Goal: Task Accomplishment & Management: Use online tool/utility

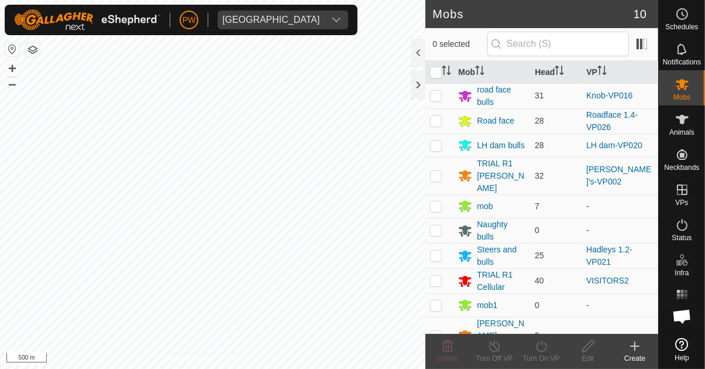
scroll to position [794, 0]
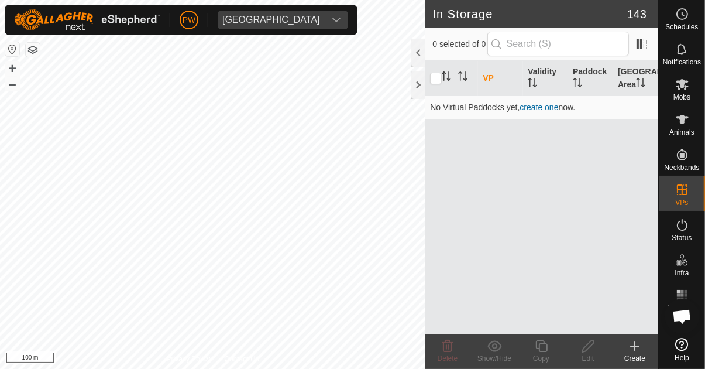
scroll to position [794, 0]
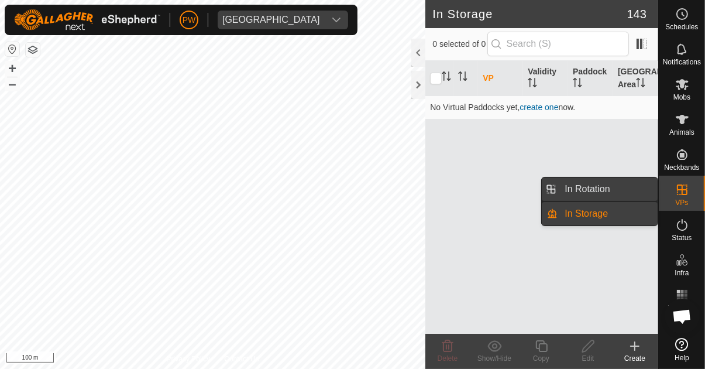
click at [613, 183] on link "In Rotation" at bounding box center [608, 188] width 100 height 23
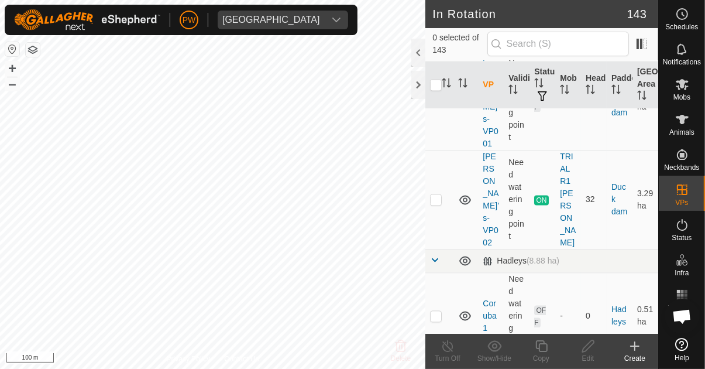
scroll to position [2182, 0]
click at [438, 194] on p-checkbox at bounding box center [436, 198] width 12 height 9
checkbox input "true"
click at [544, 347] on icon at bounding box center [541, 346] width 15 height 14
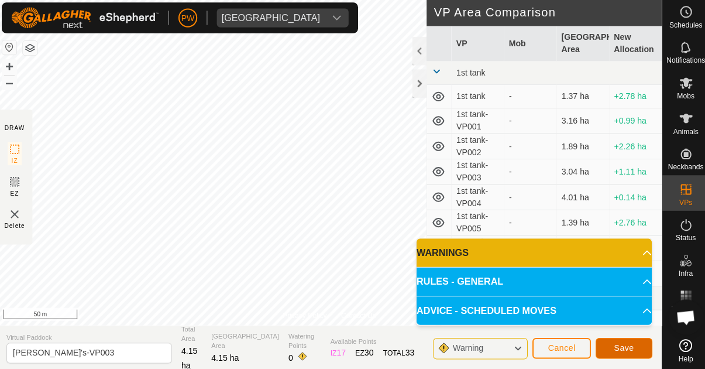
click at [613, 345] on span "Save" at bounding box center [621, 346] width 20 height 9
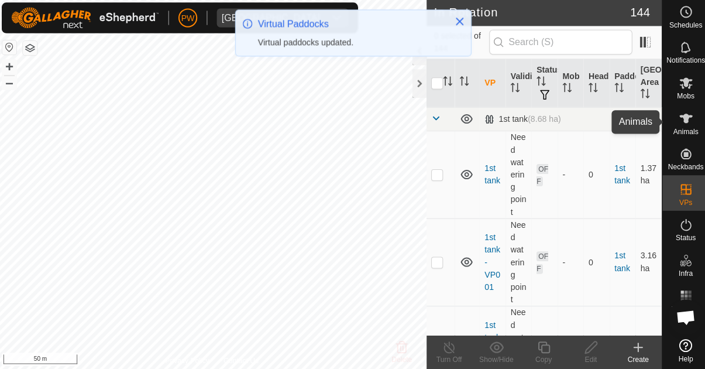
click at [683, 122] on icon at bounding box center [682, 119] width 13 height 9
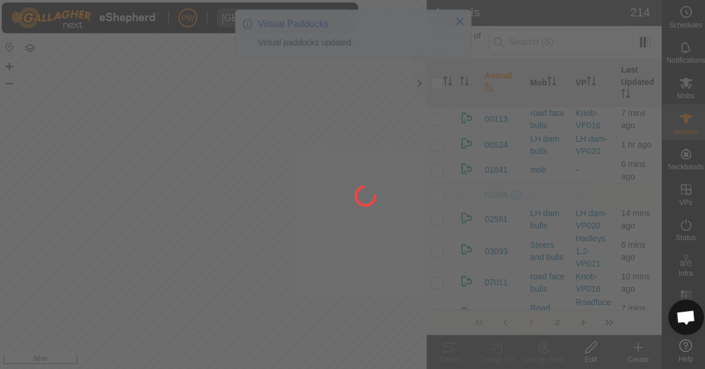
click at [679, 94] on span "Mobs" at bounding box center [682, 97] width 17 height 7
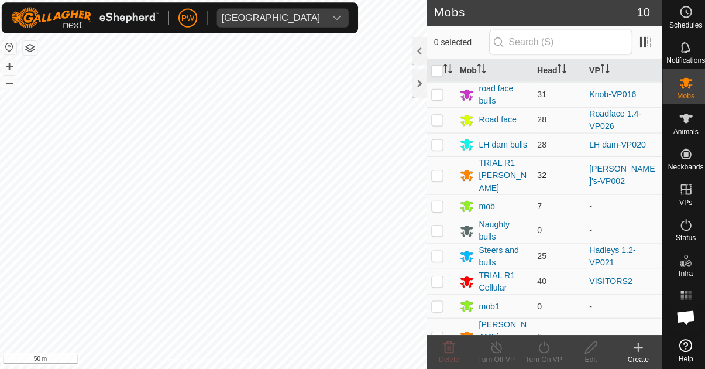
click at [438, 172] on p-checkbox at bounding box center [436, 175] width 12 height 9
checkbox input "true"
click at [532, 353] on div "Turn On VP" at bounding box center [541, 358] width 47 height 11
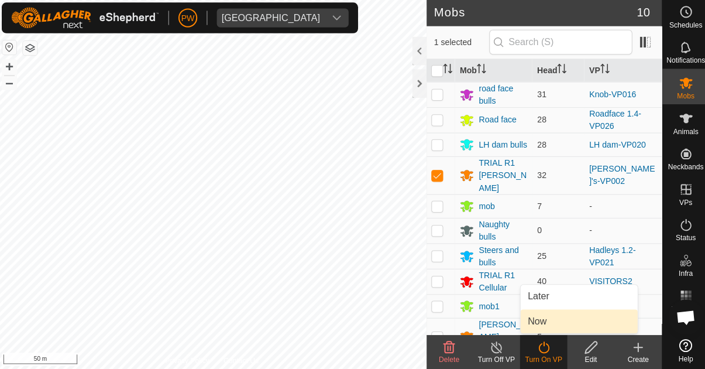
click at [539, 320] on span "Now" at bounding box center [535, 320] width 19 height 14
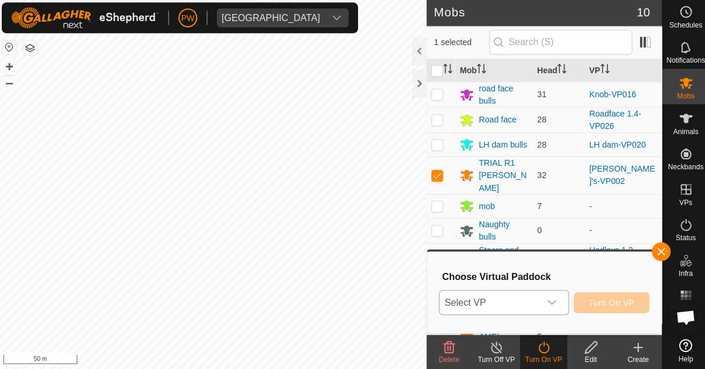
click at [550, 299] on icon "dropdown trigger" at bounding box center [549, 301] width 9 height 9
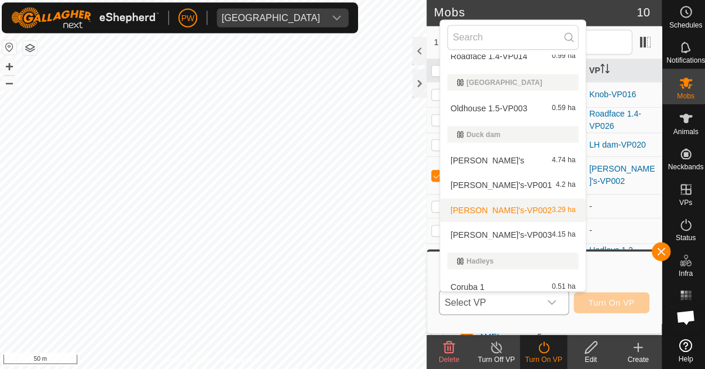
scroll to position [630, 0]
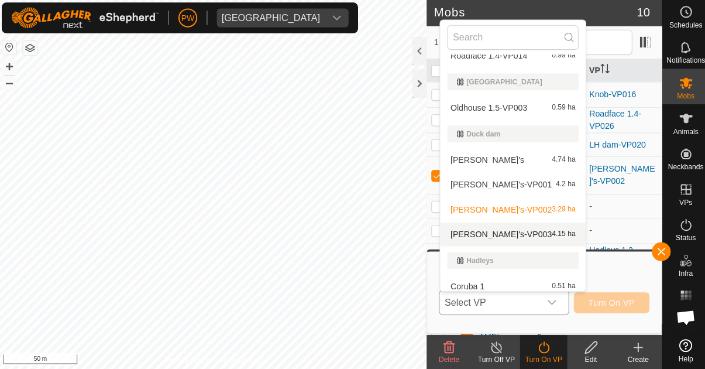
click at [507, 235] on div "[PERSON_NAME]'s-VP003 4.15 ha" at bounding box center [511, 234] width 130 height 14
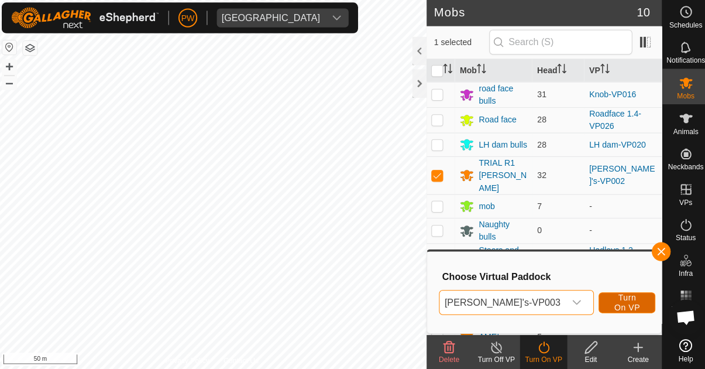
click at [611, 304] on span "Turn On VP" at bounding box center [624, 301] width 27 height 19
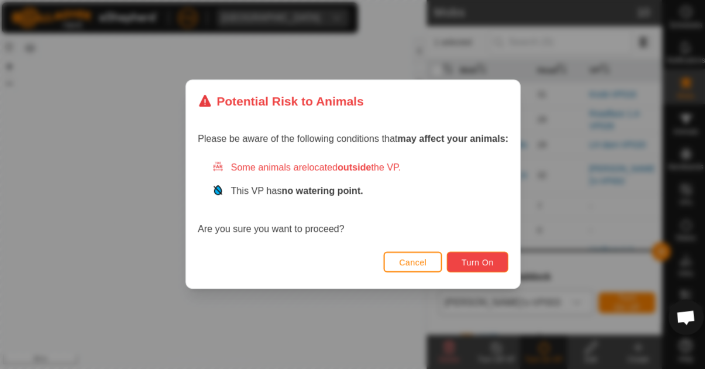
click at [479, 261] on span "Turn On" at bounding box center [476, 261] width 32 height 9
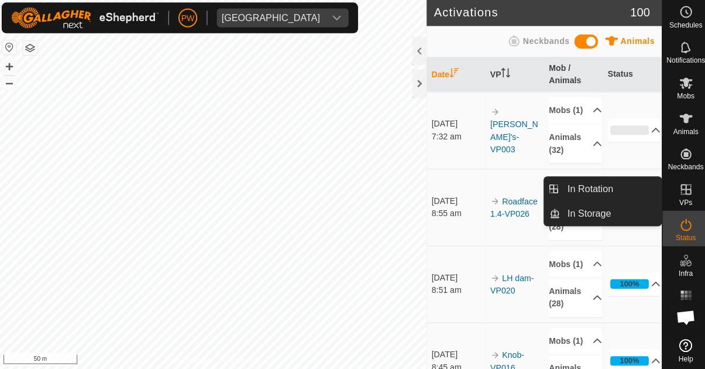
click at [674, 188] on es-virtualpaddocks-svg-icon at bounding box center [682, 189] width 21 height 19
click at [618, 191] on link "In Rotation" at bounding box center [608, 188] width 100 height 23
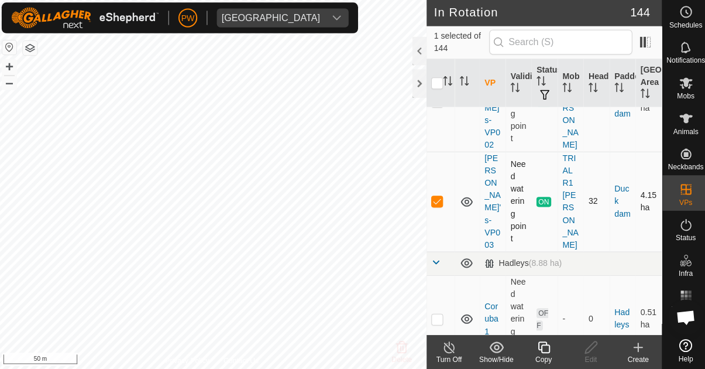
scroll to position [2278, 0]
click at [436, 198] on p-checkbox at bounding box center [436, 202] width 12 height 9
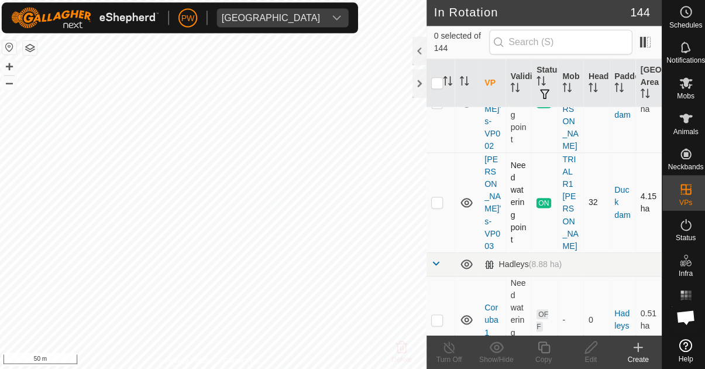
checkbox input "false"
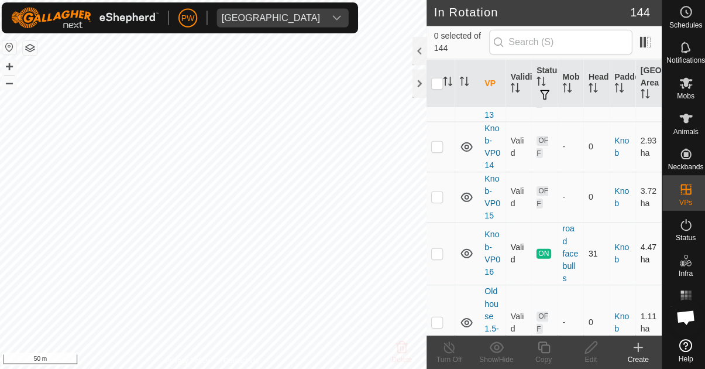
scroll to position [4773, 0]
click at [436, 248] on p-checkbox at bounding box center [436, 252] width 12 height 9
checkbox input "true"
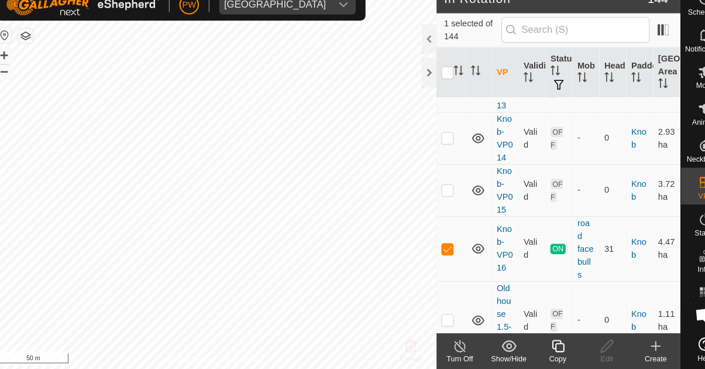
click at [536, 351] on icon at bounding box center [541, 346] width 15 height 14
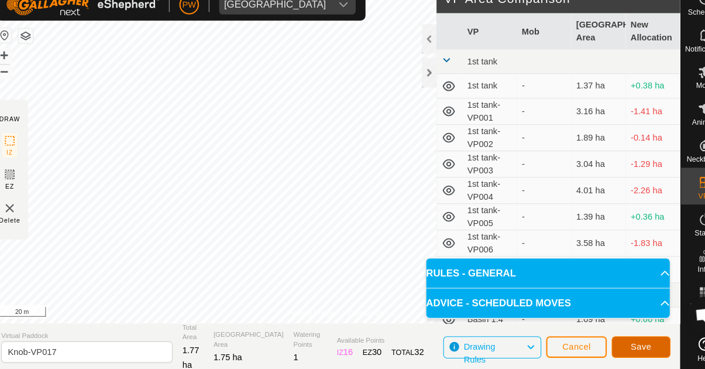
click at [632, 344] on button "Save" at bounding box center [621, 347] width 56 height 20
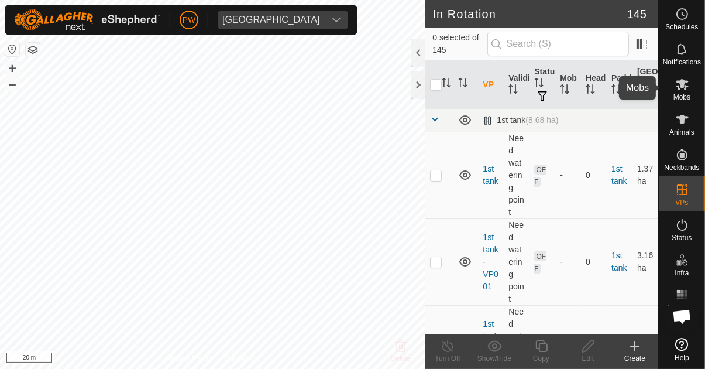
click at [680, 90] on icon at bounding box center [683, 84] width 14 height 14
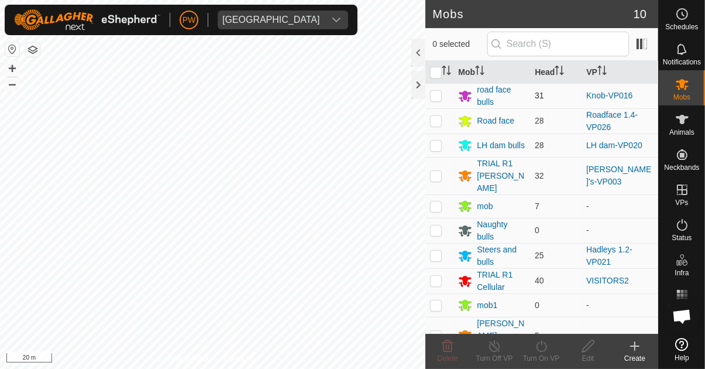
click at [435, 98] on p-checkbox at bounding box center [436, 95] width 12 height 9
checkbox input "true"
click at [534, 347] on icon at bounding box center [541, 346] width 15 height 14
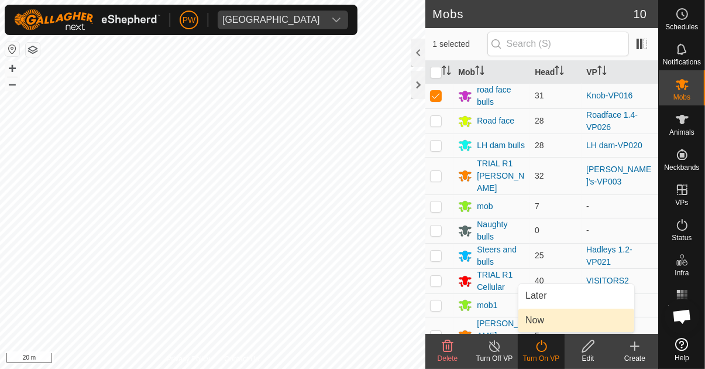
click at [542, 325] on span "Now" at bounding box center [535, 320] width 19 height 14
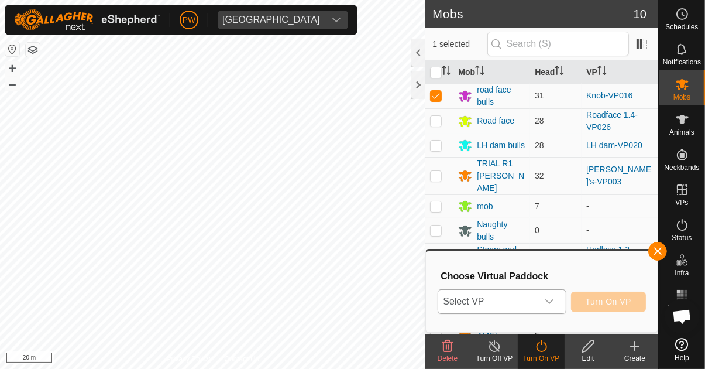
click at [551, 304] on icon "dropdown trigger" at bounding box center [549, 301] width 9 height 9
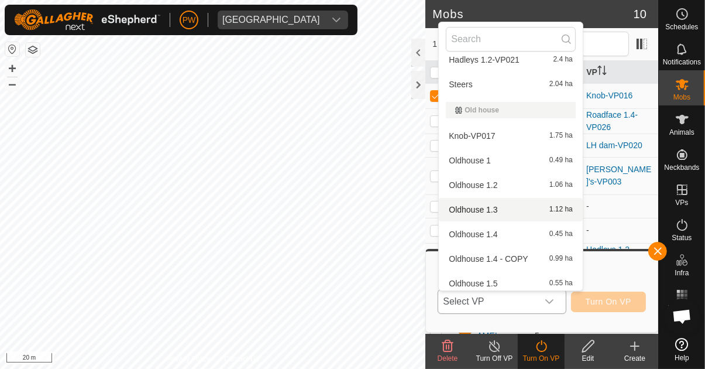
scroll to position [2809, 0]
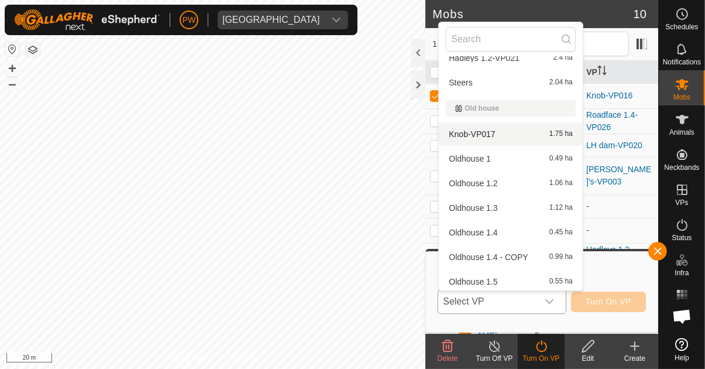
click at [529, 133] on div "Knob-VP017 1.75 ha" at bounding box center [511, 134] width 130 height 14
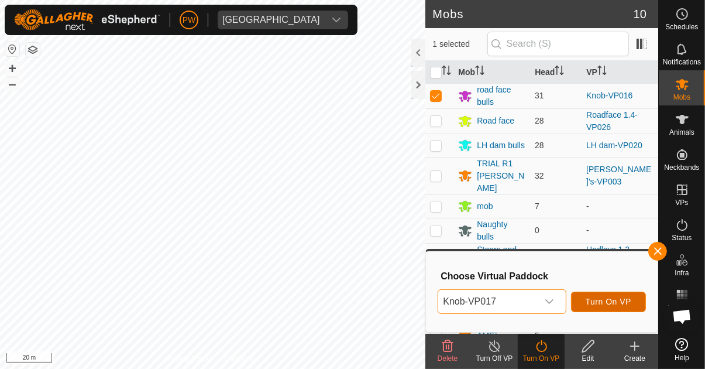
click at [605, 305] on span "Turn On VP" at bounding box center [609, 301] width 46 height 9
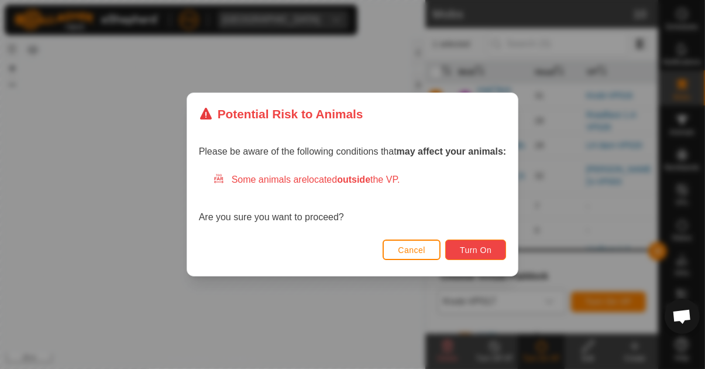
click at [475, 248] on span "Turn On" at bounding box center [476, 249] width 32 height 9
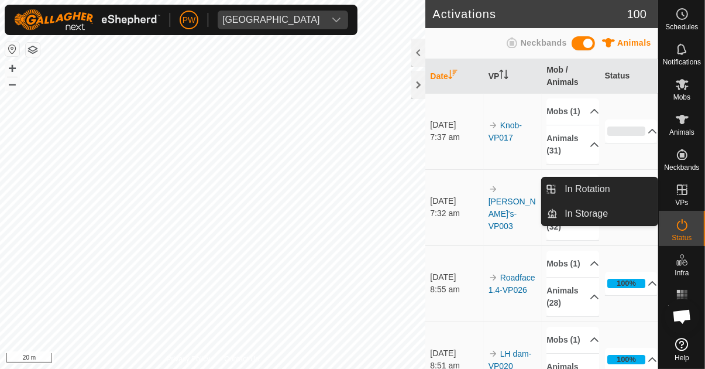
click at [677, 192] on icon at bounding box center [683, 190] width 14 height 14
click at [681, 190] on icon at bounding box center [682, 189] width 11 height 11
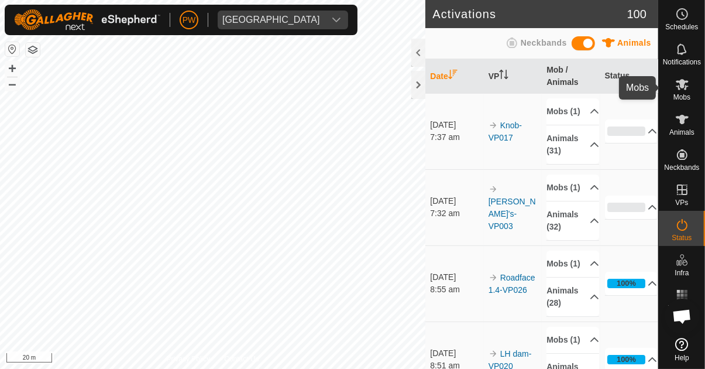
click at [681, 91] on icon at bounding box center [683, 84] width 14 height 14
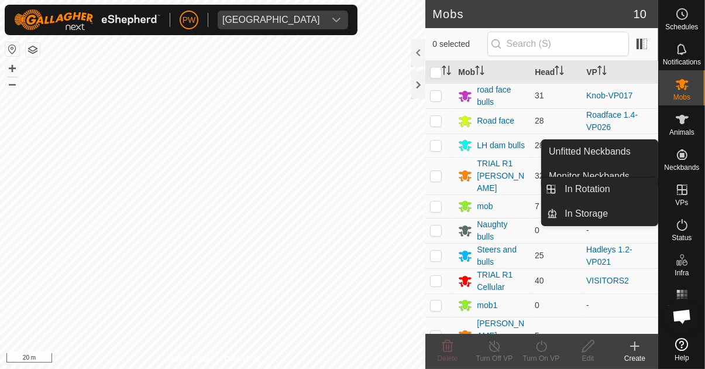
click at [682, 197] on es-virtualpaddocks-svg-icon at bounding box center [682, 189] width 21 height 19
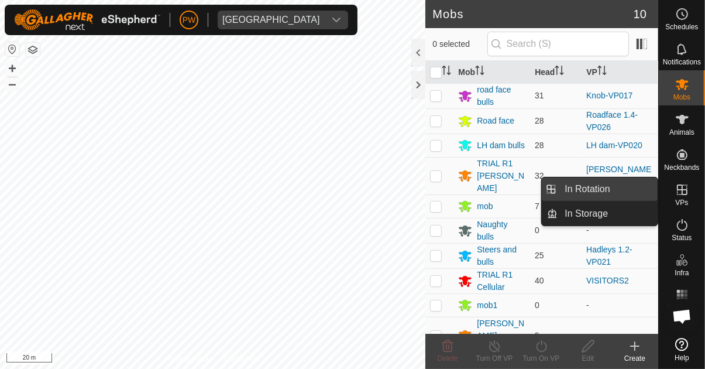
click at [619, 192] on link "In Rotation" at bounding box center [608, 188] width 100 height 23
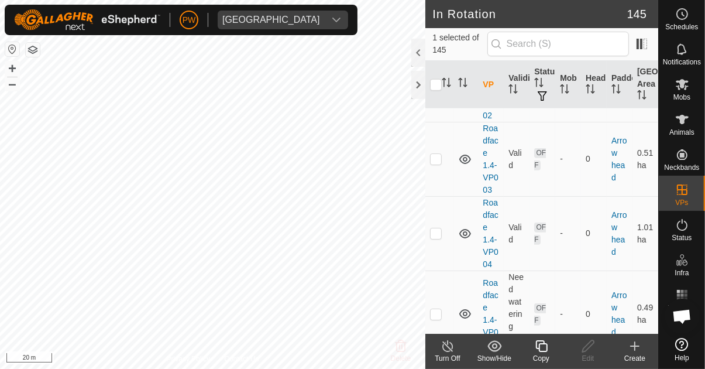
scroll to position [1580, 0]
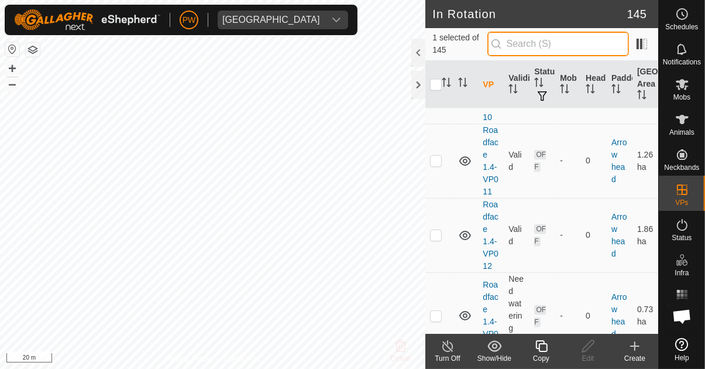
click at [533, 39] on input "text" at bounding box center [559, 44] width 142 height 25
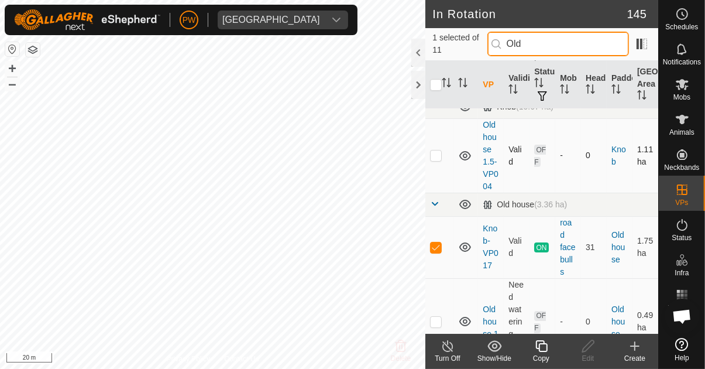
scroll to position [133, 0]
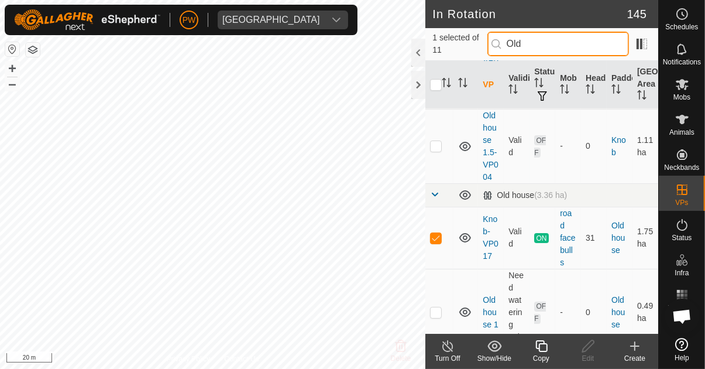
type input "Old"
click at [436, 109] on td at bounding box center [440, 96] width 28 height 23
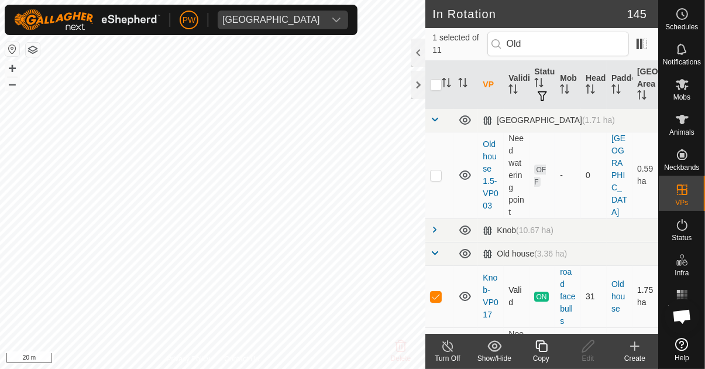
click at [438, 295] on p-checkbox at bounding box center [436, 296] width 12 height 9
checkbox input "false"
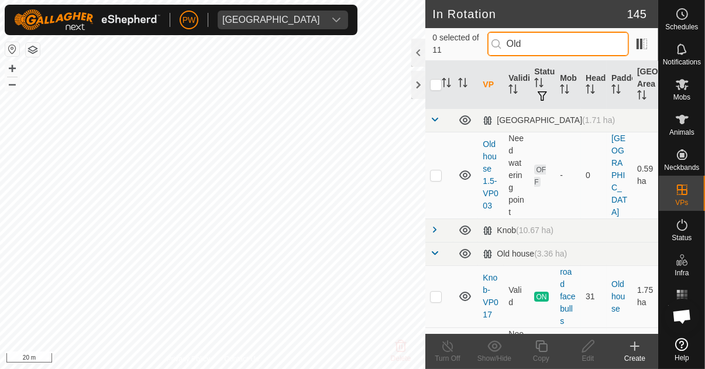
click at [546, 39] on input "Old" at bounding box center [559, 44] width 142 height 25
type input "O"
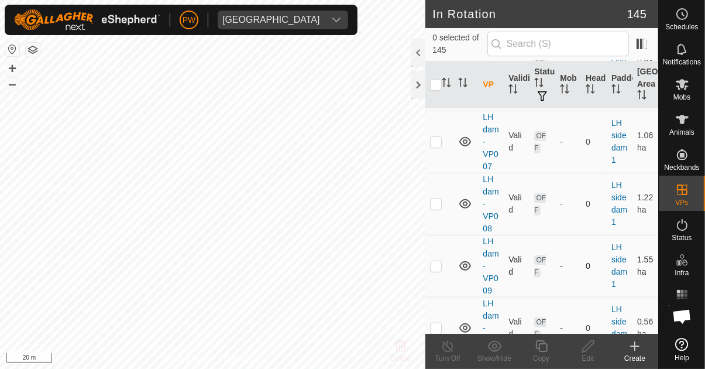
click at [580, 235] on td "-" at bounding box center [569, 266] width 26 height 62
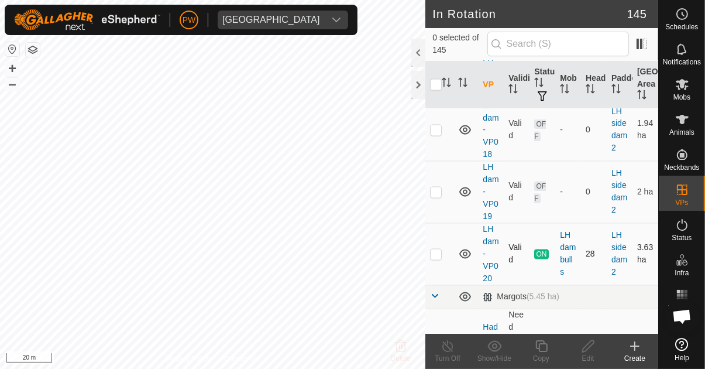
scroll to position [5932, 0]
click at [437, 251] on p-checkbox at bounding box center [436, 255] width 12 height 9
checkbox input "true"
click at [537, 351] on icon at bounding box center [541, 346] width 15 height 14
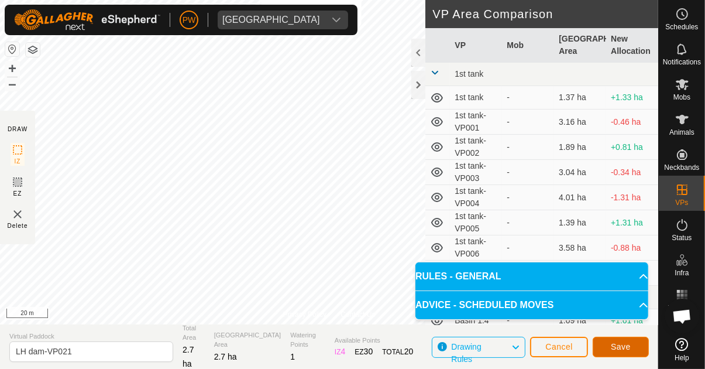
click at [606, 347] on button "Save" at bounding box center [621, 347] width 56 height 20
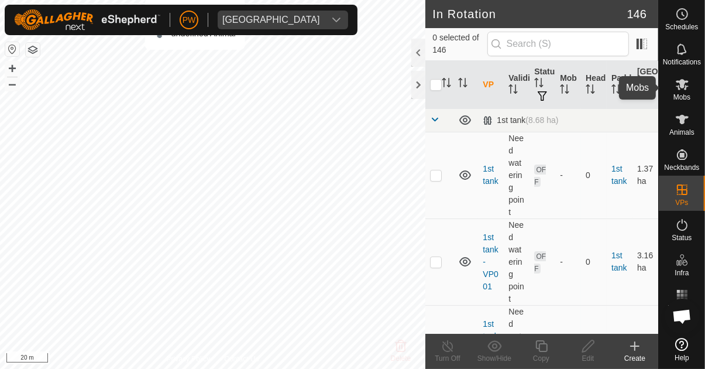
click at [673, 88] on es-mob-svg-icon at bounding box center [682, 84] width 21 height 19
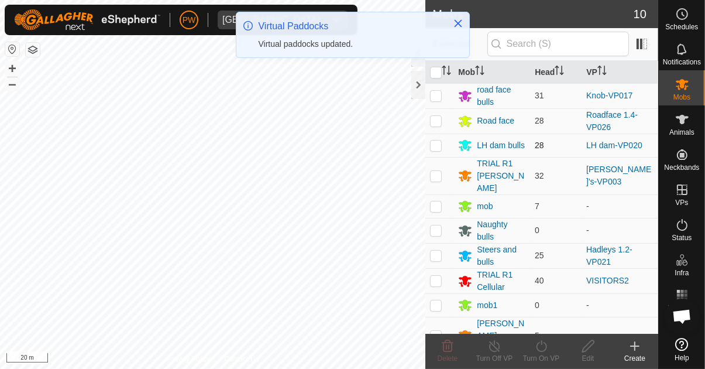
click at [432, 145] on p-checkbox at bounding box center [436, 144] width 12 height 9
checkbox input "true"
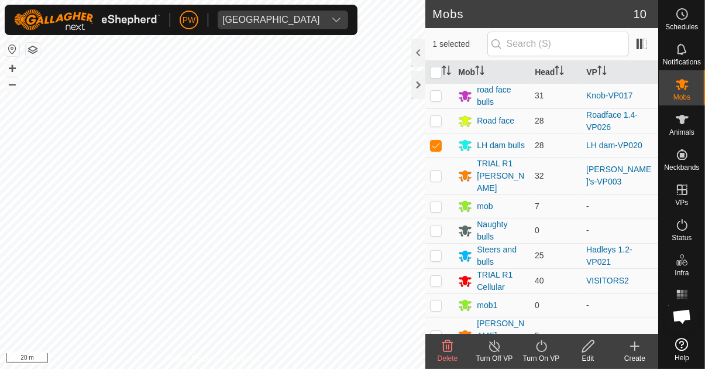
click at [539, 355] on div "Turn On VP" at bounding box center [541, 358] width 47 height 11
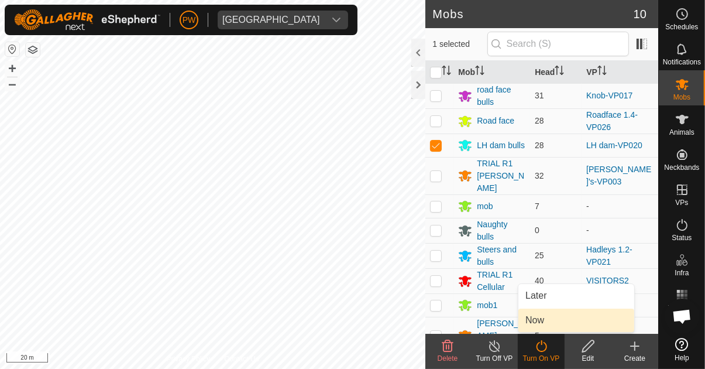
click at [547, 321] on link "Now" at bounding box center [577, 319] width 116 height 23
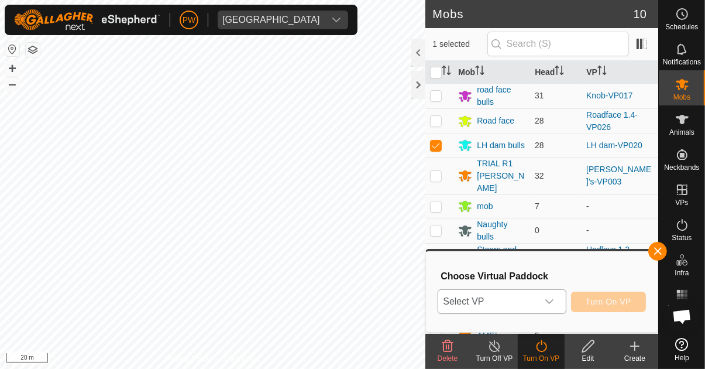
click at [550, 303] on icon "dropdown trigger" at bounding box center [549, 301] width 9 height 9
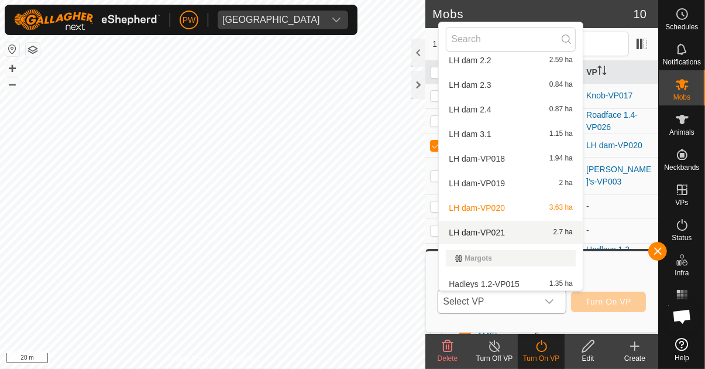
scroll to position [2462, 0]
click at [504, 232] on span "LH dam-VP021" at bounding box center [477, 231] width 56 height 8
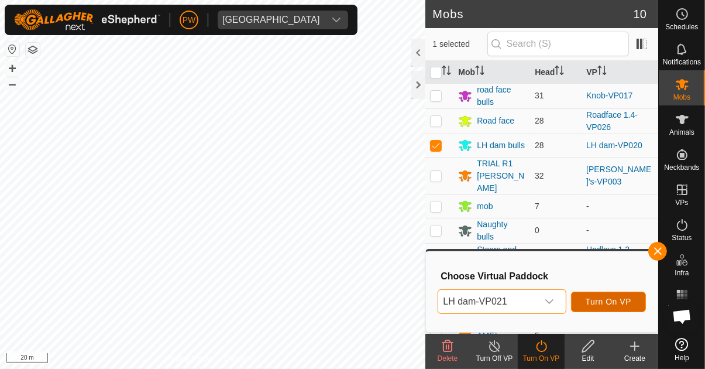
click at [597, 301] on span "Turn On VP" at bounding box center [609, 301] width 46 height 9
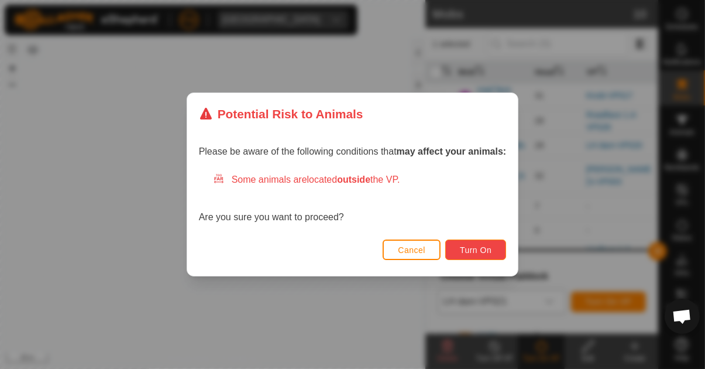
click at [472, 249] on span "Turn On" at bounding box center [476, 249] width 32 height 9
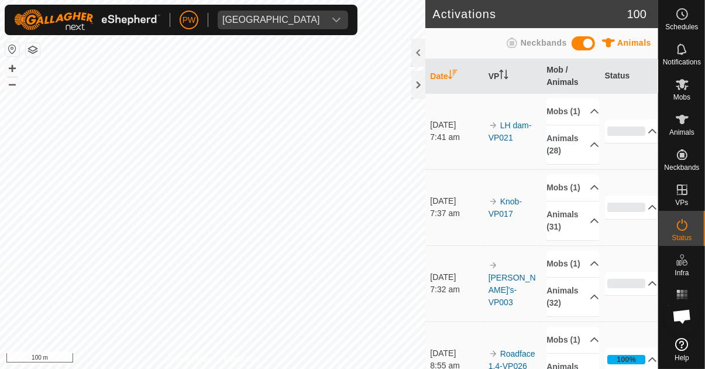
click at [674, 198] on es-virtualpaddocks-svg-icon at bounding box center [682, 189] width 21 height 19
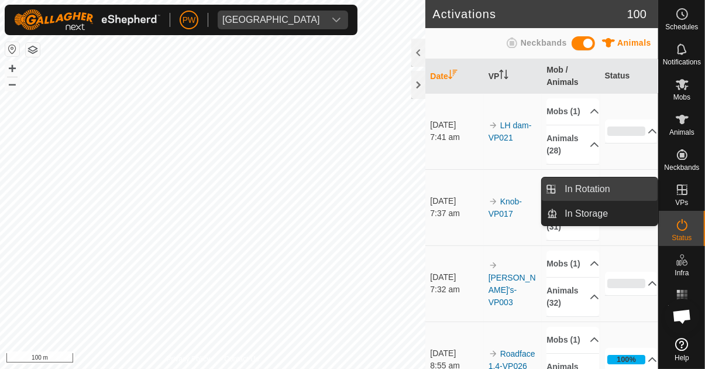
click at [619, 190] on link "In Rotation" at bounding box center [608, 188] width 100 height 23
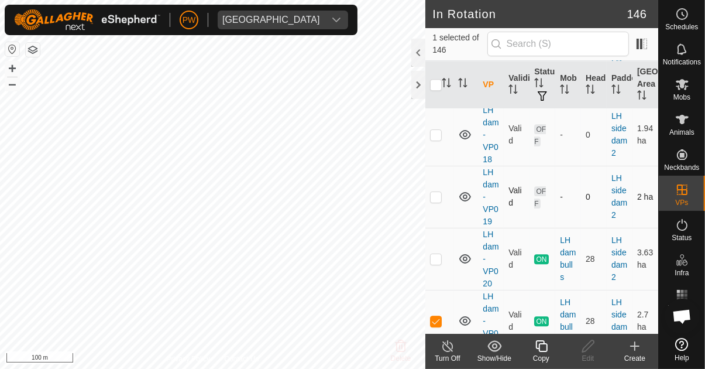
scroll to position [6851, 0]
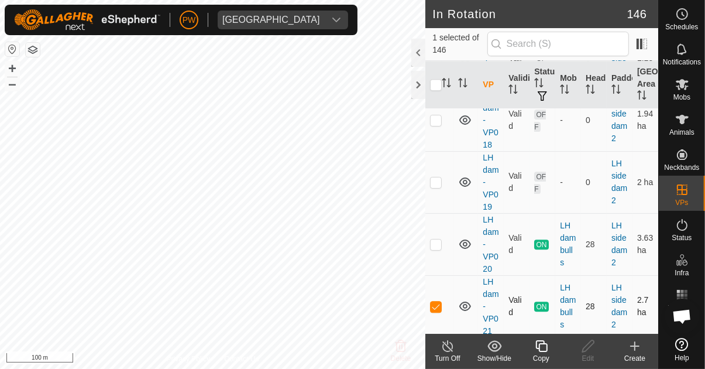
click at [435, 301] on p-checkbox at bounding box center [436, 305] width 12 height 9
checkbox input "false"
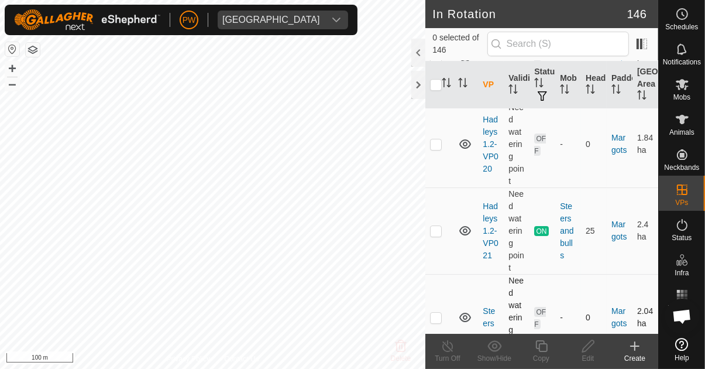
scroll to position [7545, 0]
click at [434, 225] on p-checkbox at bounding box center [436, 229] width 12 height 9
checkbox input "true"
click at [537, 351] on icon at bounding box center [541, 346] width 15 height 14
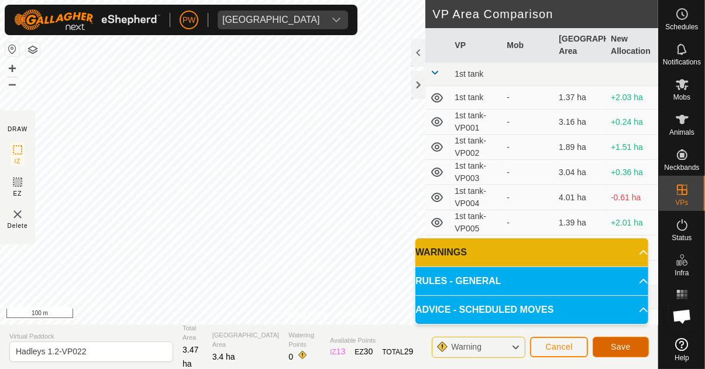
click at [612, 348] on span "Save" at bounding box center [621, 346] width 20 height 9
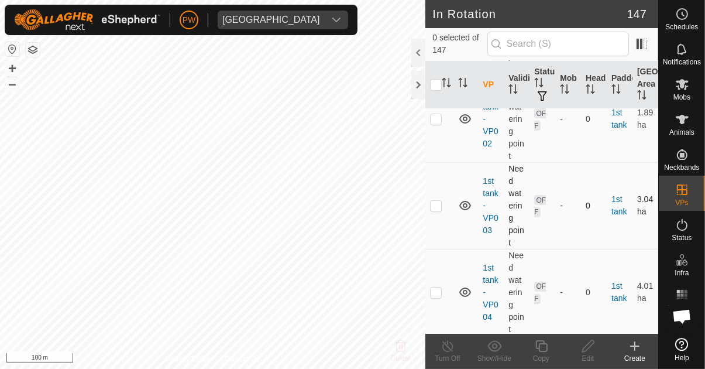
scroll to position [230, 0]
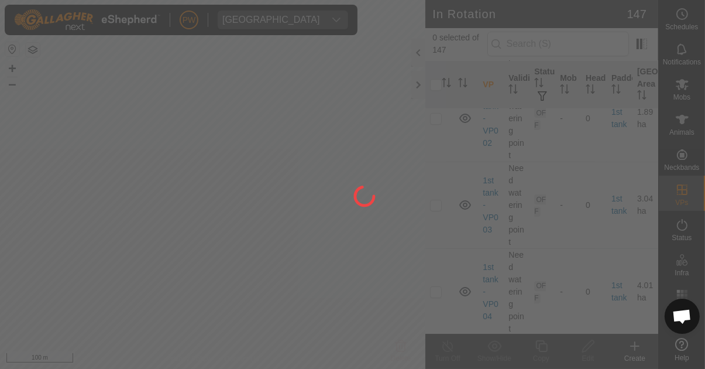
click at [680, 88] on div at bounding box center [352, 184] width 705 height 369
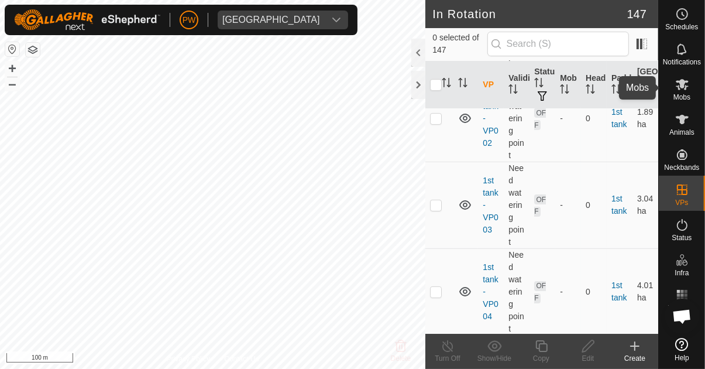
click at [677, 88] on icon at bounding box center [683, 84] width 14 height 14
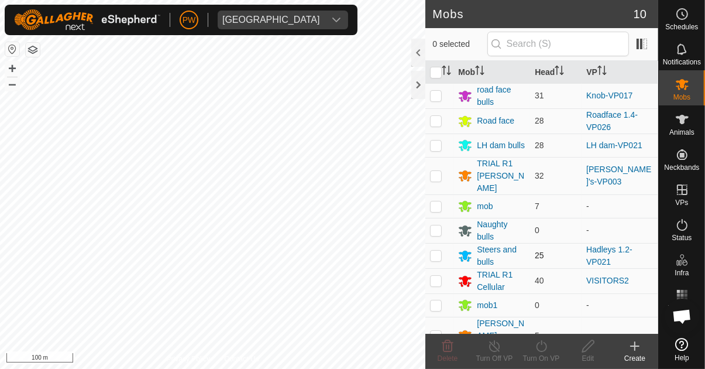
click at [438, 251] on p-checkbox at bounding box center [436, 255] width 12 height 9
checkbox input "true"
click at [540, 354] on div "Turn On VP" at bounding box center [541, 358] width 47 height 11
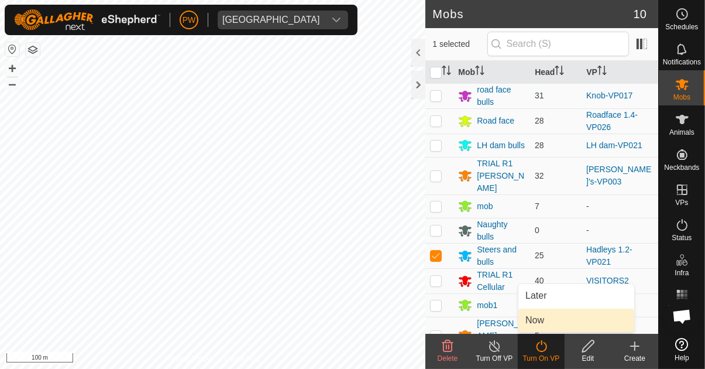
click at [543, 323] on span "Now" at bounding box center [535, 320] width 19 height 14
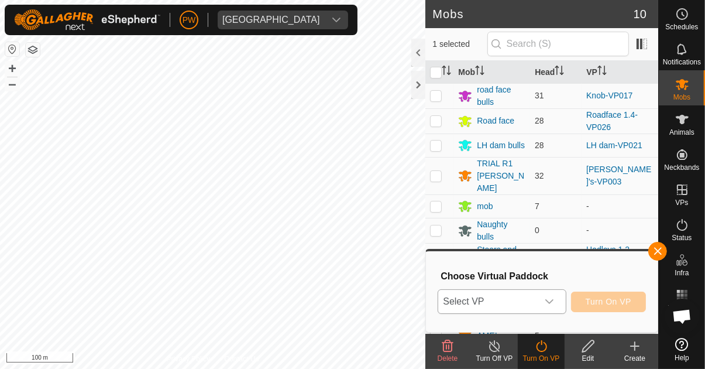
click at [553, 302] on icon "dropdown trigger" at bounding box center [550, 301] width 8 height 5
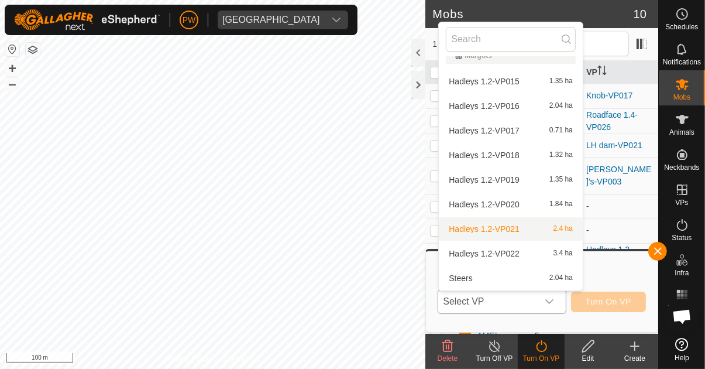
scroll to position [2664, 0]
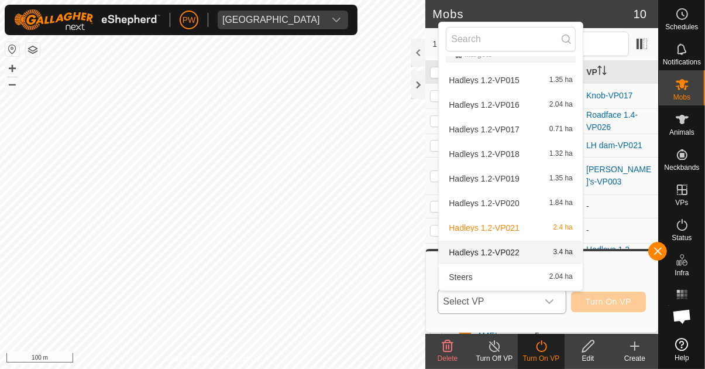
click at [517, 256] on span "Hadleys 1.2-VP022" at bounding box center [484, 252] width 71 height 8
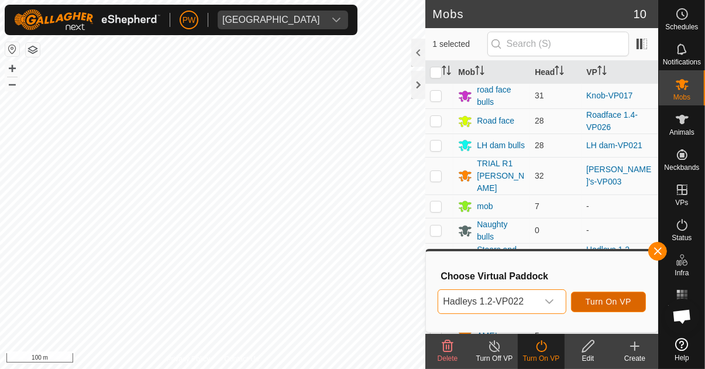
click at [598, 306] on span "Turn On VP" at bounding box center [609, 301] width 46 height 9
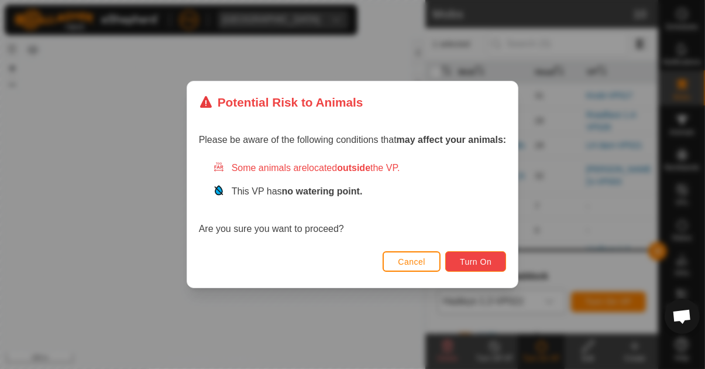
click at [472, 257] on span "Turn On" at bounding box center [476, 261] width 32 height 9
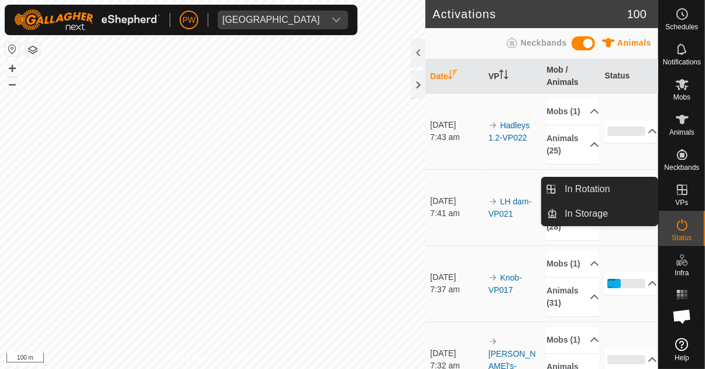
click at [683, 192] on icon at bounding box center [683, 190] width 14 height 14
click at [608, 190] on span "In Rotation" at bounding box center [587, 189] width 45 height 14
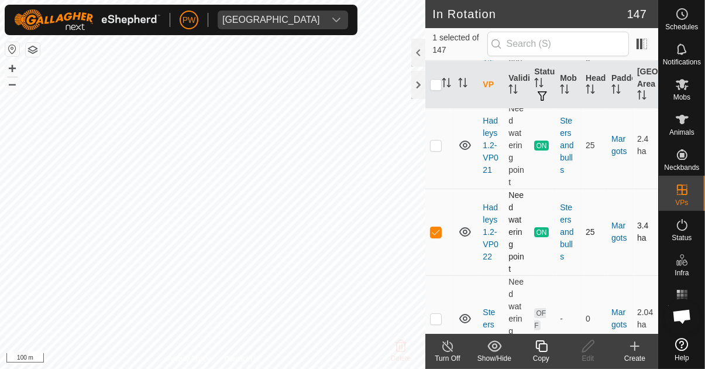
scroll to position [7629, 0]
click at [435, 228] on p-checkbox at bounding box center [436, 232] width 12 height 9
checkbox input "false"
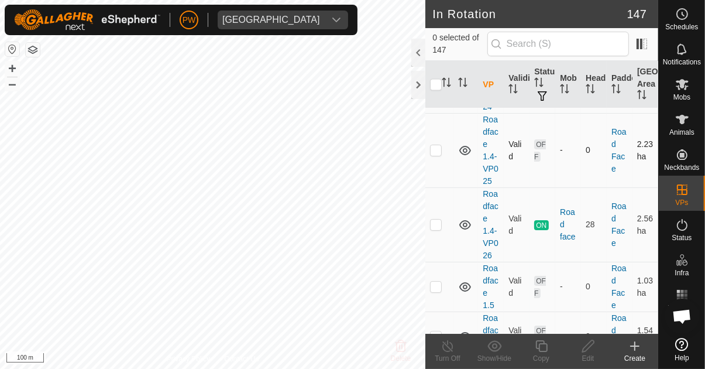
scroll to position [9945, 0]
click at [436, 220] on p-checkbox at bounding box center [436, 224] width 12 height 9
checkbox input "true"
click at [538, 351] on icon at bounding box center [541, 346] width 15 height 14
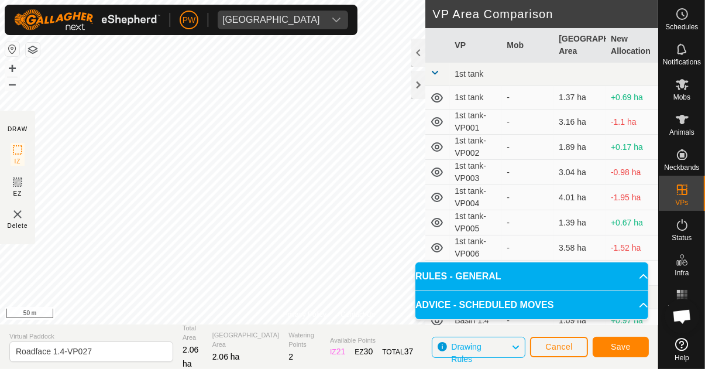
scroll to position [794, 0]
click at [614, 345] on span "Save" at bounding box center [621, 346] width 20 height 9
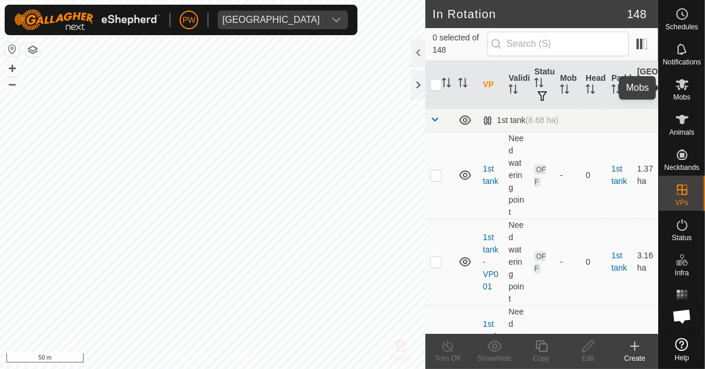
click at [679, 92] on es-mob-svg-icon at bounding box center [682, 84] width 21 height 19
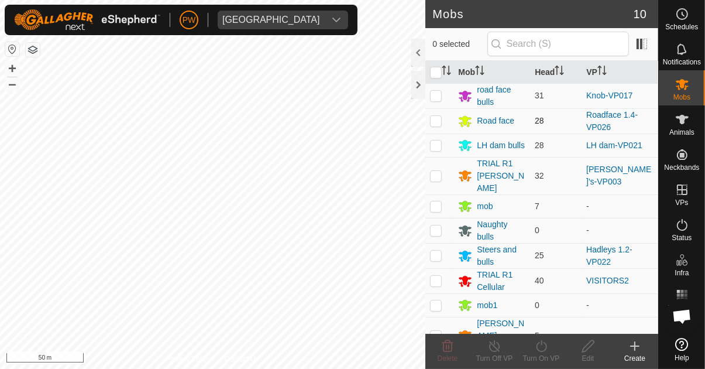
click at [433, 122] on p-checkbox at bounding box center [436, 120] width 12 height 9
checkbox input "true"
click at [537, 356] on div "Turn On VP" at bounding box center [541, 358] width 47 height 11
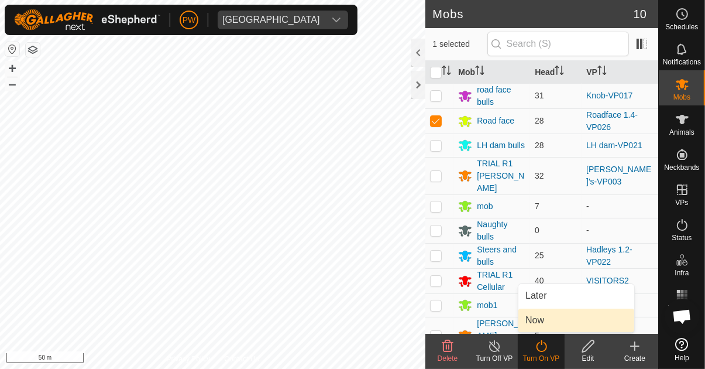
click at [547, 325] on link "Now" at bounding box center [577, 319] width 116 height 23
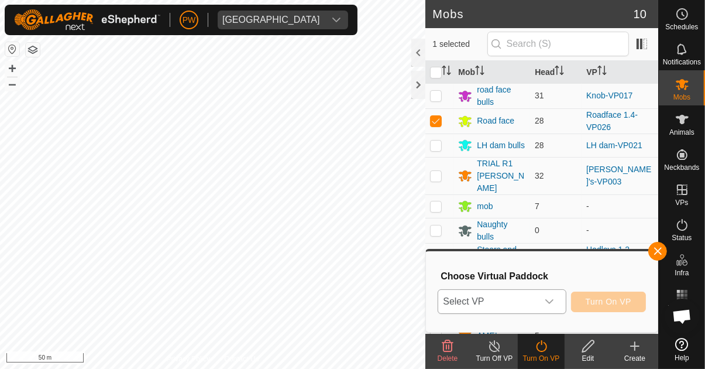
click at [553, 305] on icon "dropdown trigger" at bounding box center [549, 301] width 9 height 9
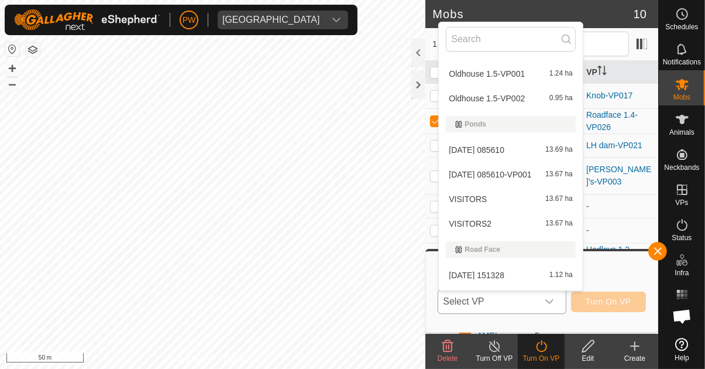
scroll to position [3093, 0]
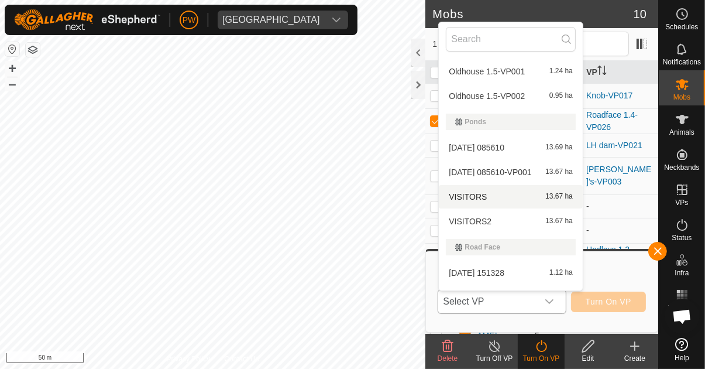
click at [520, 241] on div "Road Face" at bounding box center [511, 247] width 130 height 16
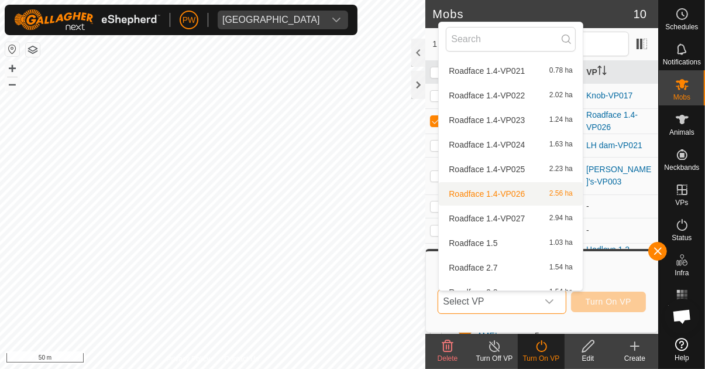
scroll to position [3591, 0]
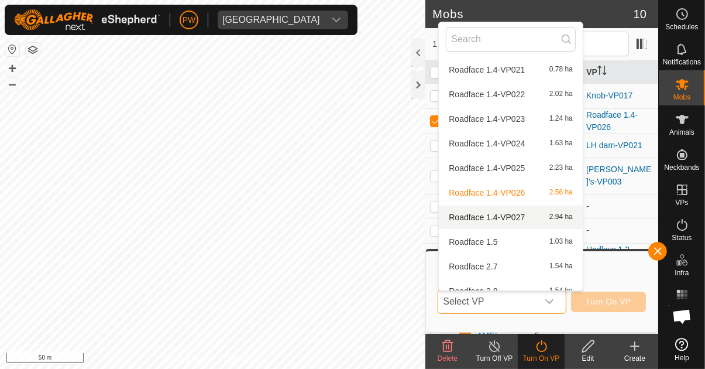
click at [524, 218] on div "Roadface 1.4-VP027 2.94 ha" at bounding box center [511, 217] width 130 height 14
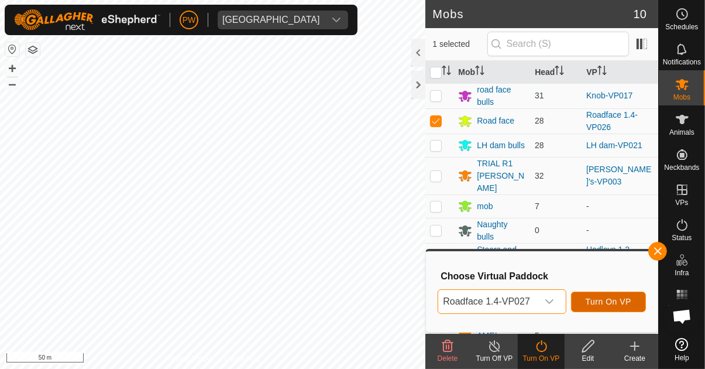
click at [608, 302] on span "Turn On VP" at bounding box center [609, 301] width 46 height 9
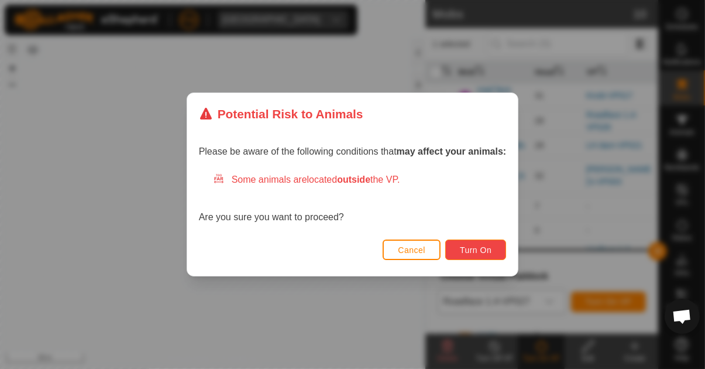
click at [473, 249] on span "Turn On" at bounding box center [476, 249] width 32 height 9
